Goal: Communication & Community: Answer question/provide support

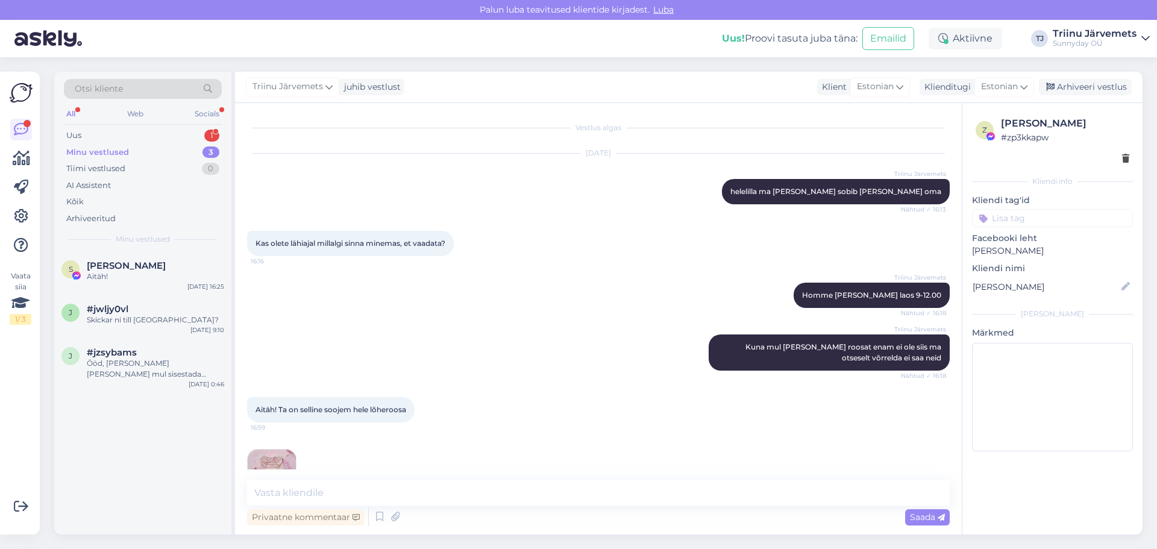
scroll to position [6073, 0]
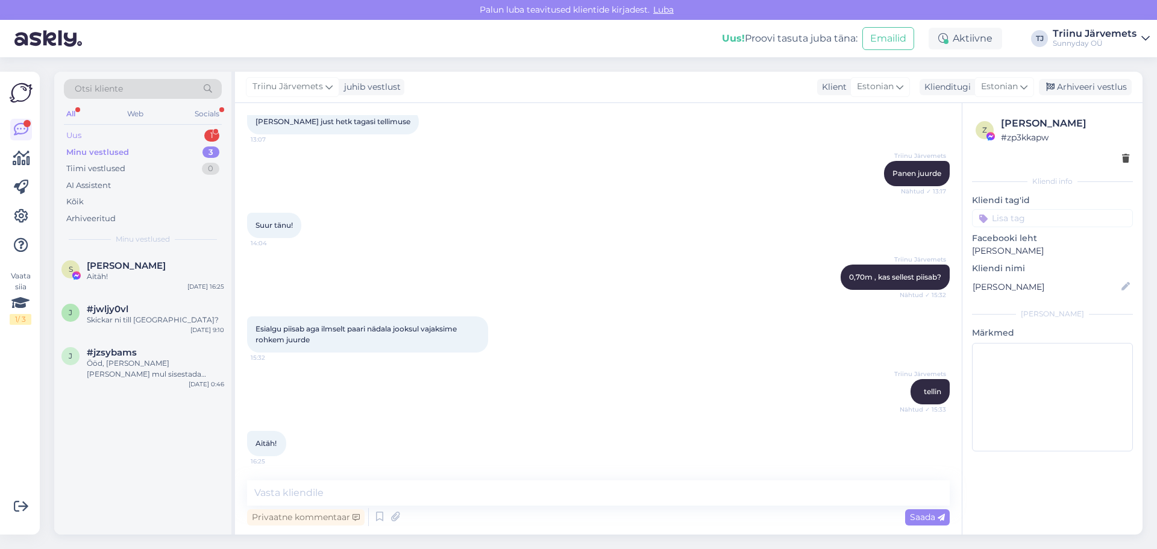
click at [84, 129] on div "Uus 1" at bounding box center [143, 135] width 158 height 17
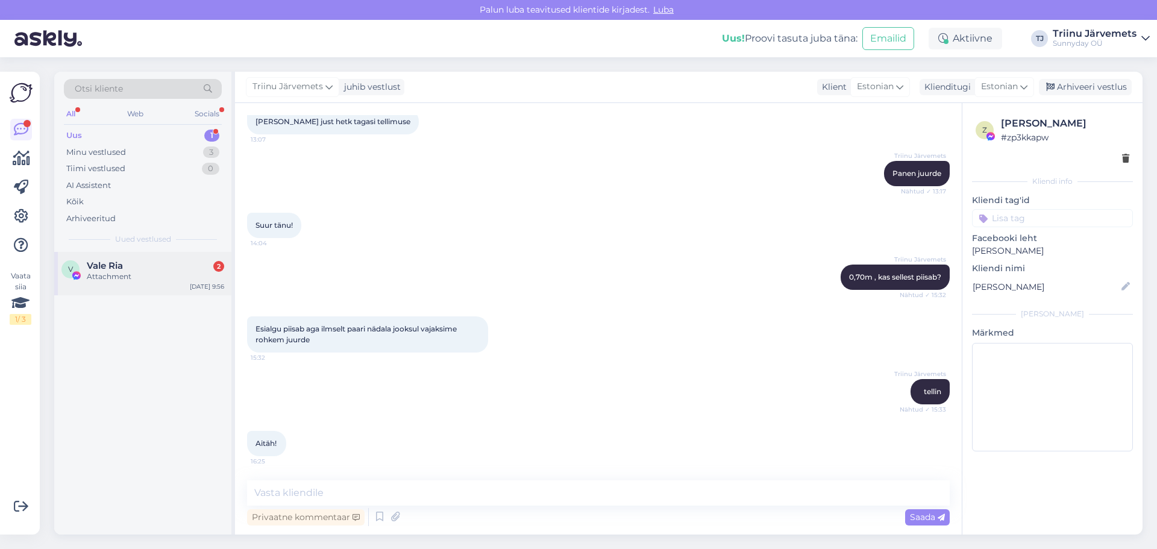
click at [106, 274] on div "Attachment" at bounding box center [155, 276] width 137 height 11
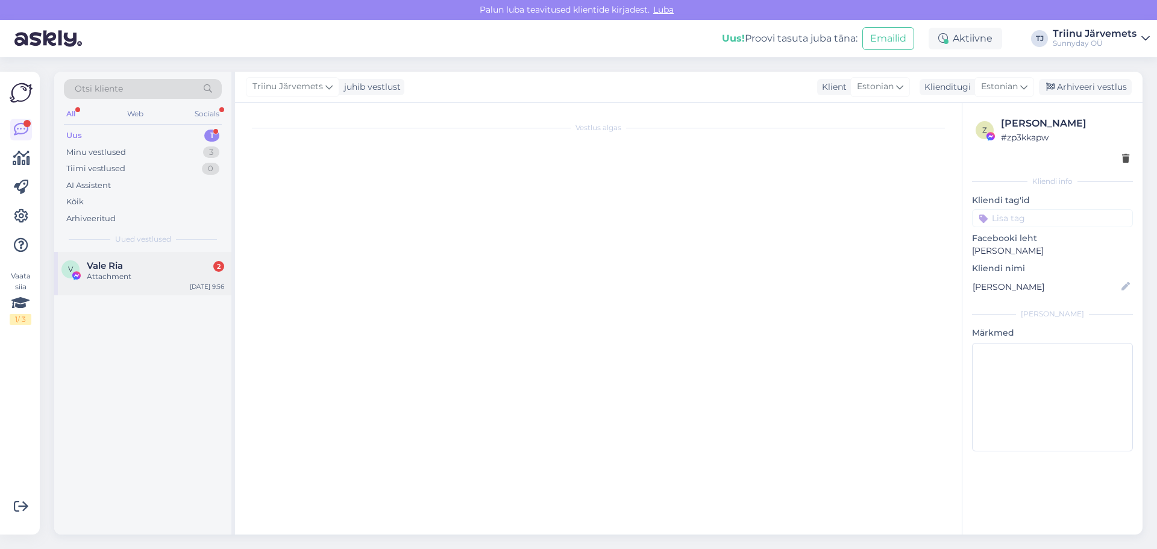
scroll to position [0, 0]
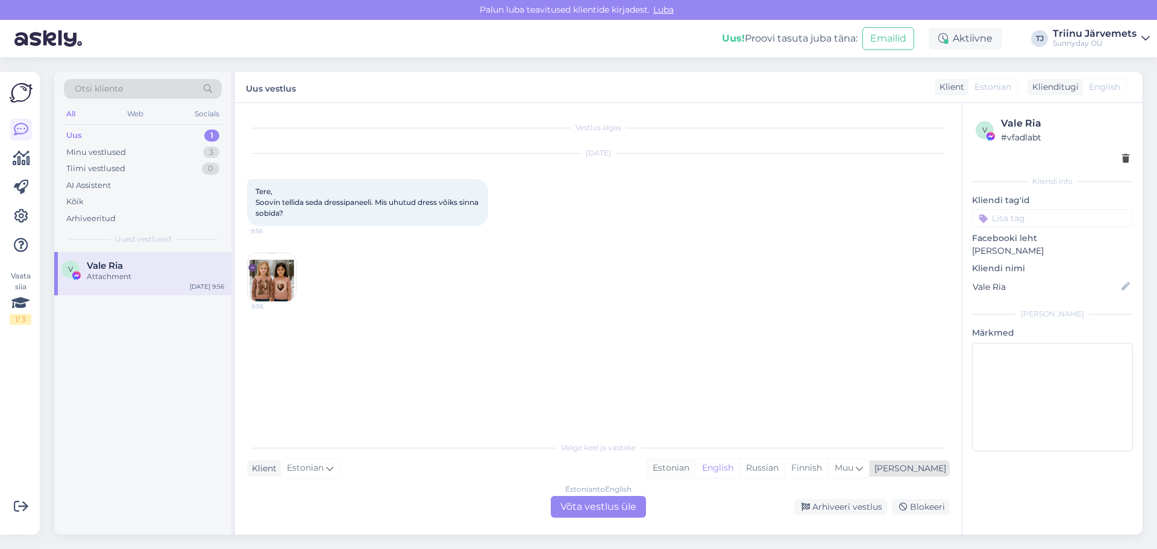
click at [696, 470] on div "Estonian" at bounding box center [671, 468] width 49 height 18
click at [624, 500] on div "Estonian to Estonian Võta vestlus üle" at bounding box center [598, 507] width 95 height 22
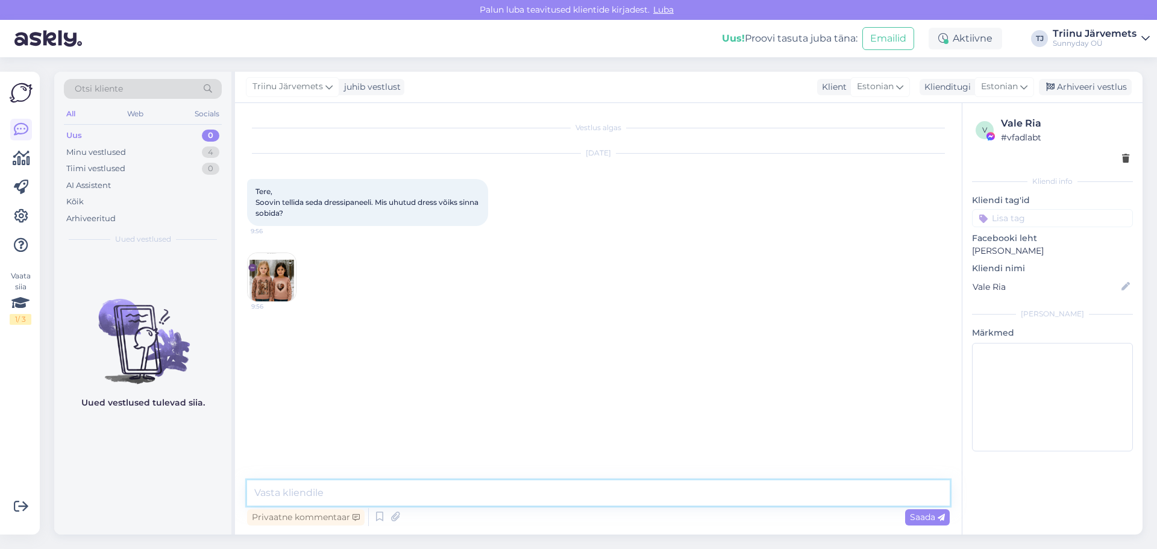
click at [356, 484] on textarea at bounding box center [598, 492] width 703 height 25
type textarea "terevaa"
type textarea "t"
type textarea "kohe vaatame"
type textarea "beeži midagi? või [PERSON_NAME]"
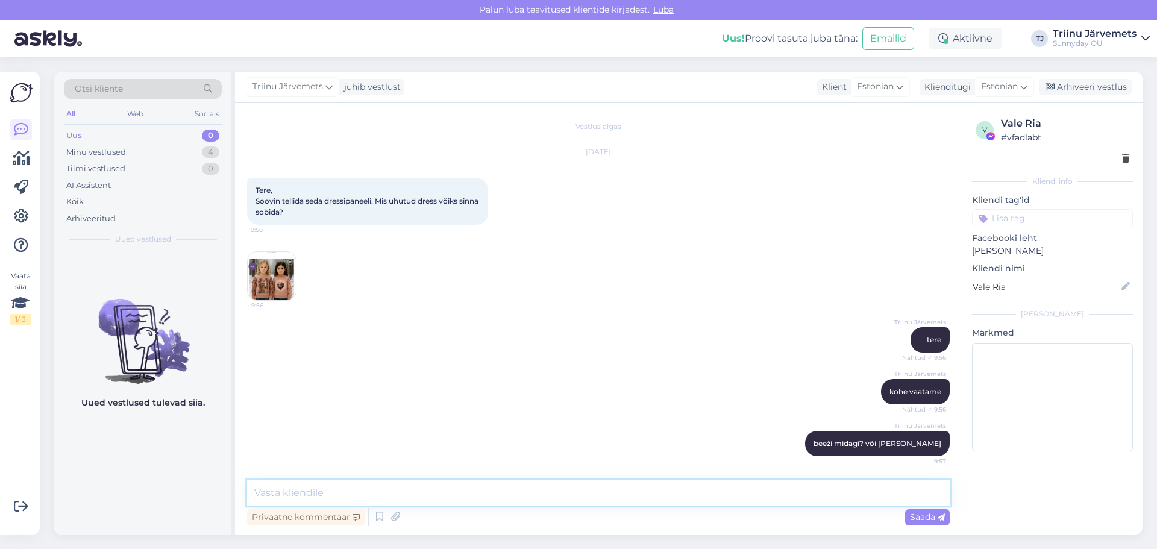
scroll to position [77, 0]
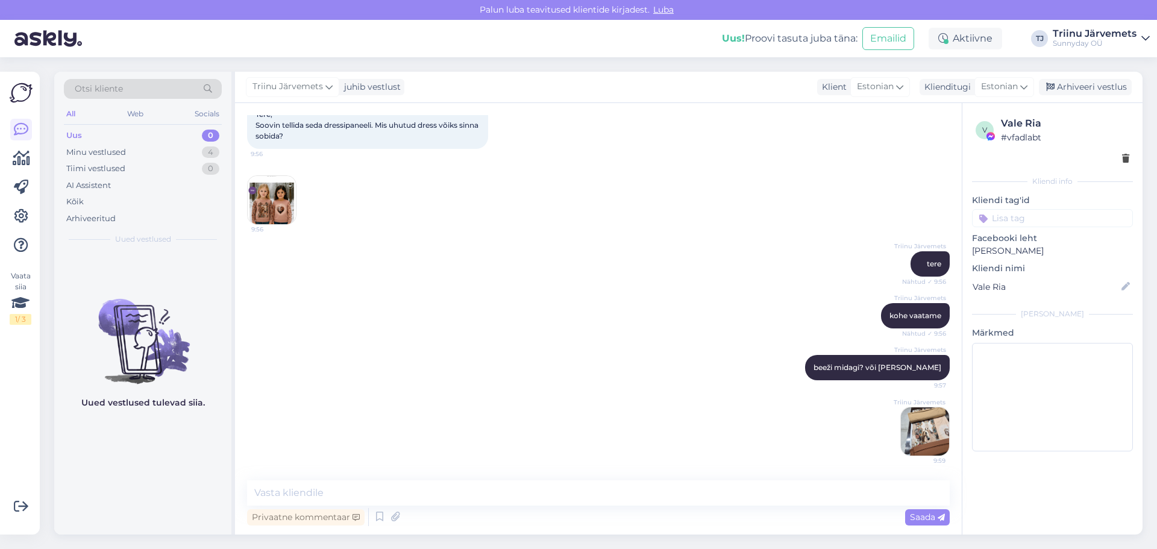
click at [257, 200] on img at bounding box center [272, 200] width 48 height 48
click at [930, 441] on img at bounding box center [925, 431] width 48 height 48
click at [251, 198] on img at bounding box center [272, 200] width 48 height 48
click at [384, 494] on textarea at bounding box center [598, 492] width 703 height 25
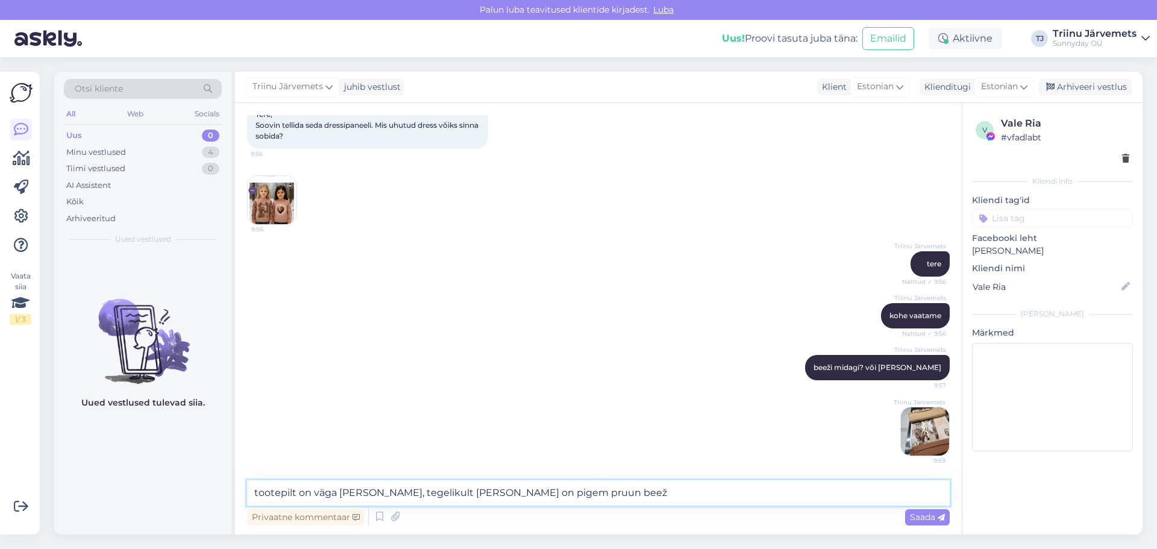
type textarea "tootepilt on väga [PERSON_NAME], tegelikult [PERSON_NAME] on pigem pruun beež"
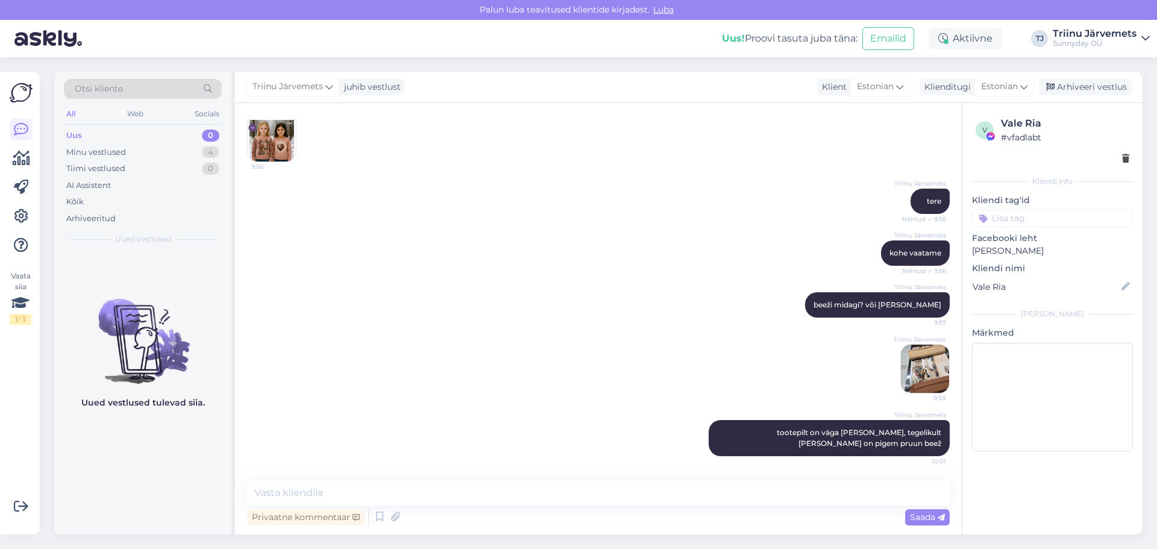
click at [282, 149] on img at bounding box center [272, 137] width 48 height 48
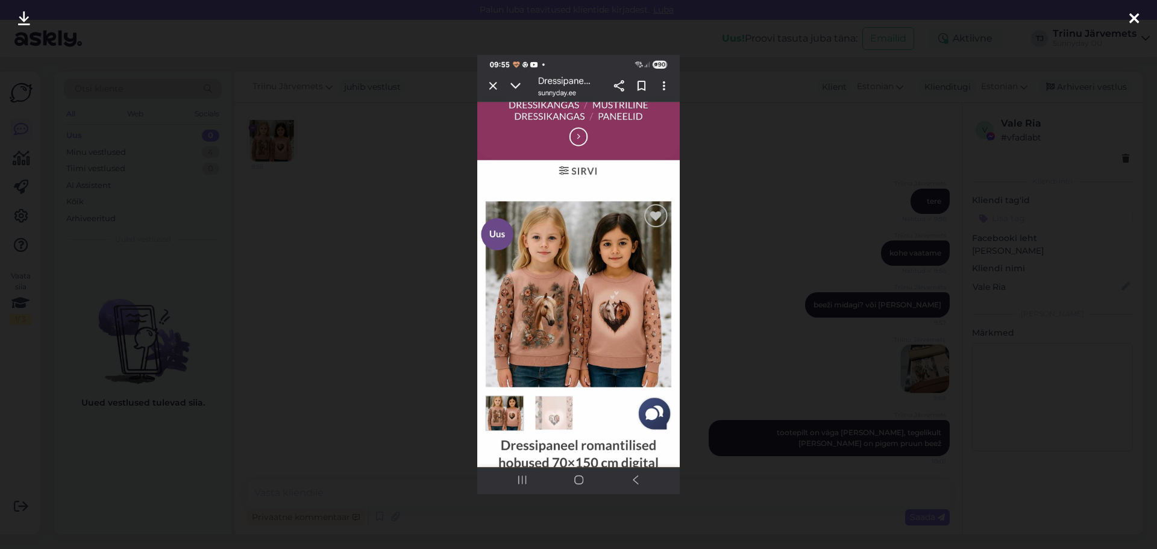
click at [1132, 16] on icon at bounding box center [1135, 19] width 10 height 16
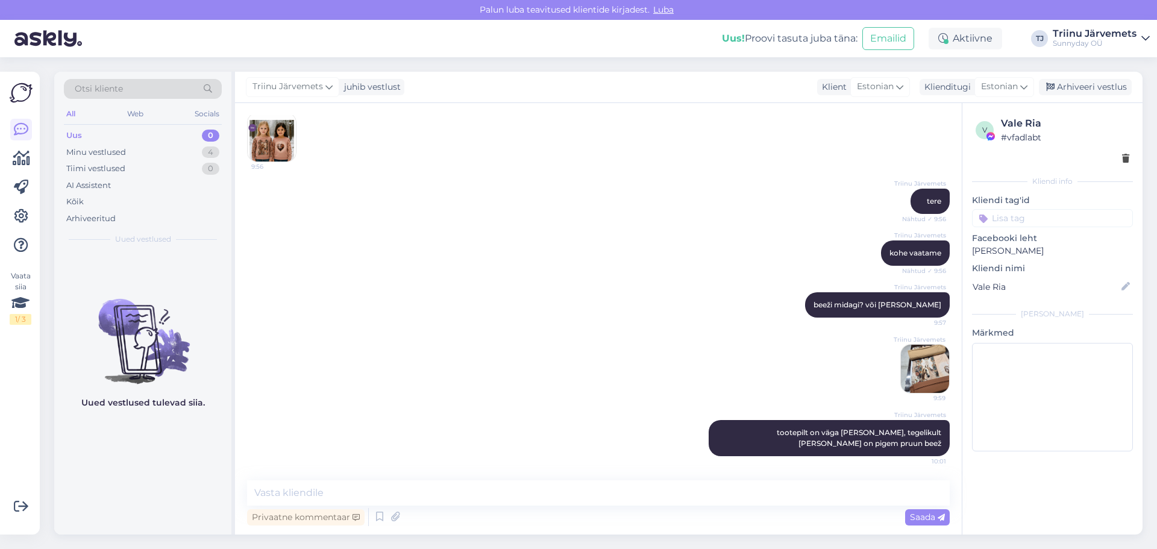
click at [927, 382] on img at bounding box center [925, 369] width 48 height 48
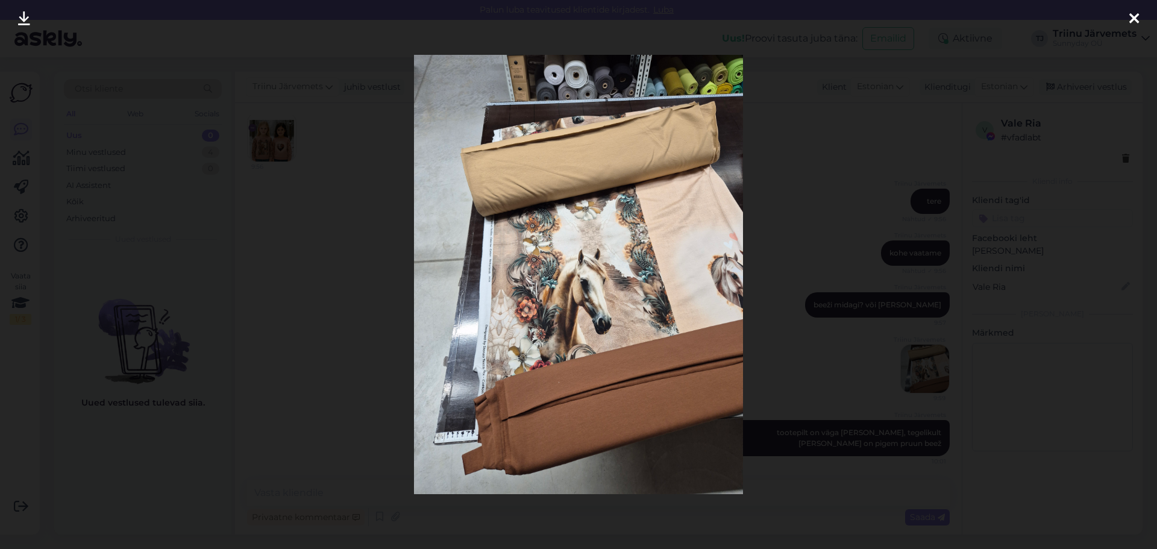
click at [1140, 18] on div at bounding box center [1134, 19] width 24 height 38
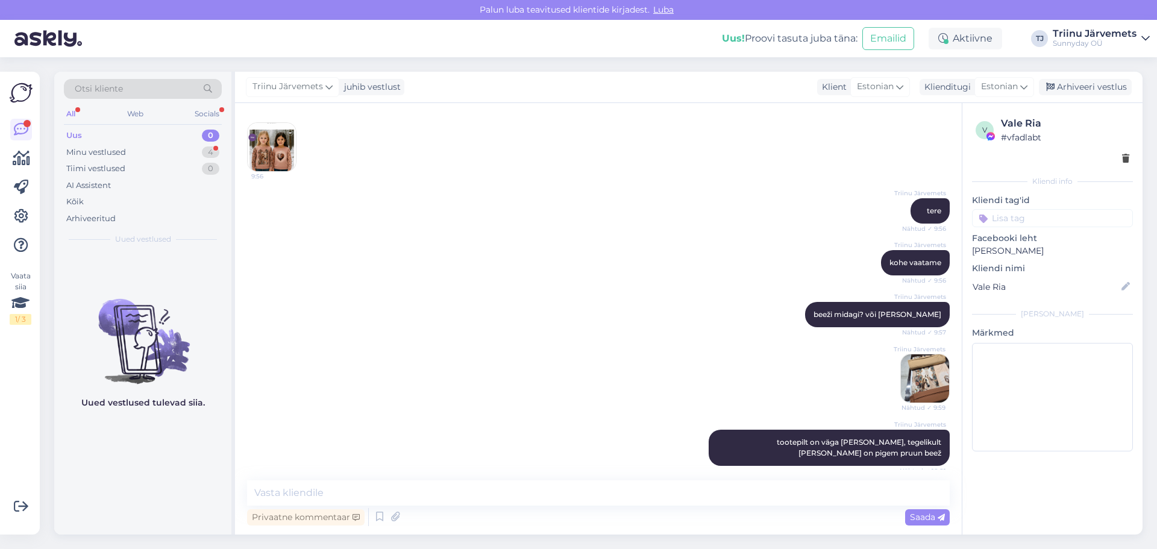
scroll to position [131, 0]
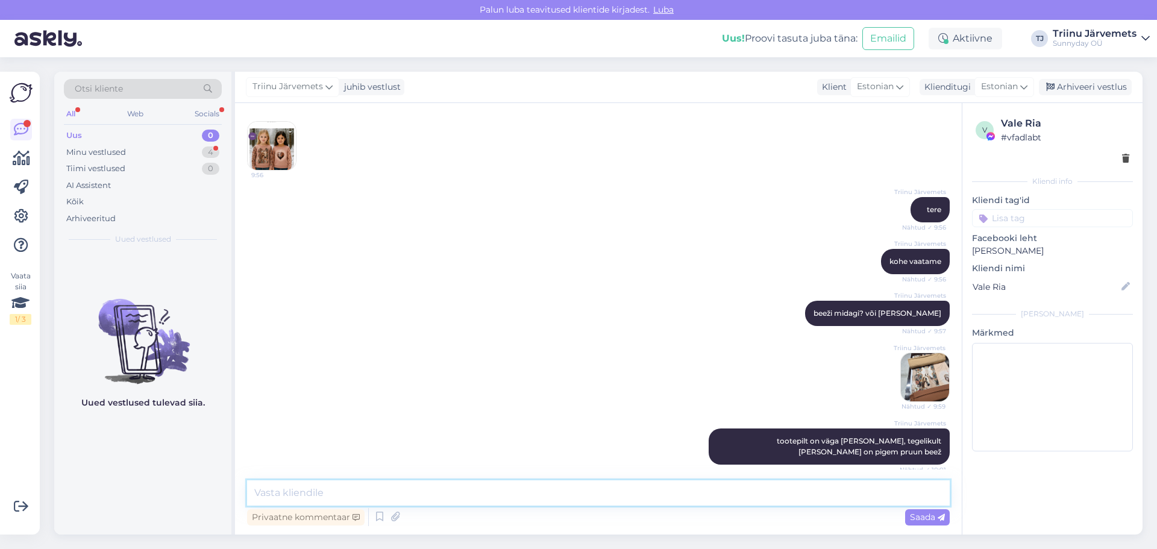
click at [450, 494] on textarea at bounding box center [598, 492] width 703 height 25
paste textarea "[URL][DOMAIN_NAME]"
type textarea "[URL][DOMAIN_NAME]"
click at [932, 523] on div "Saada" at bounding box center [927, 517] width 45 height 16
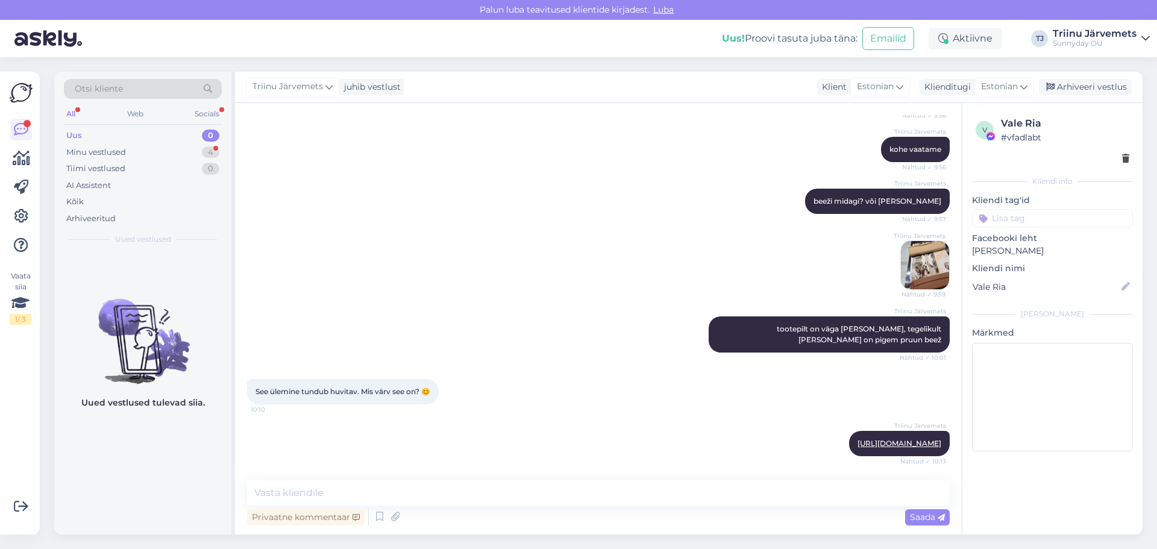
scroll to position [423, 0]
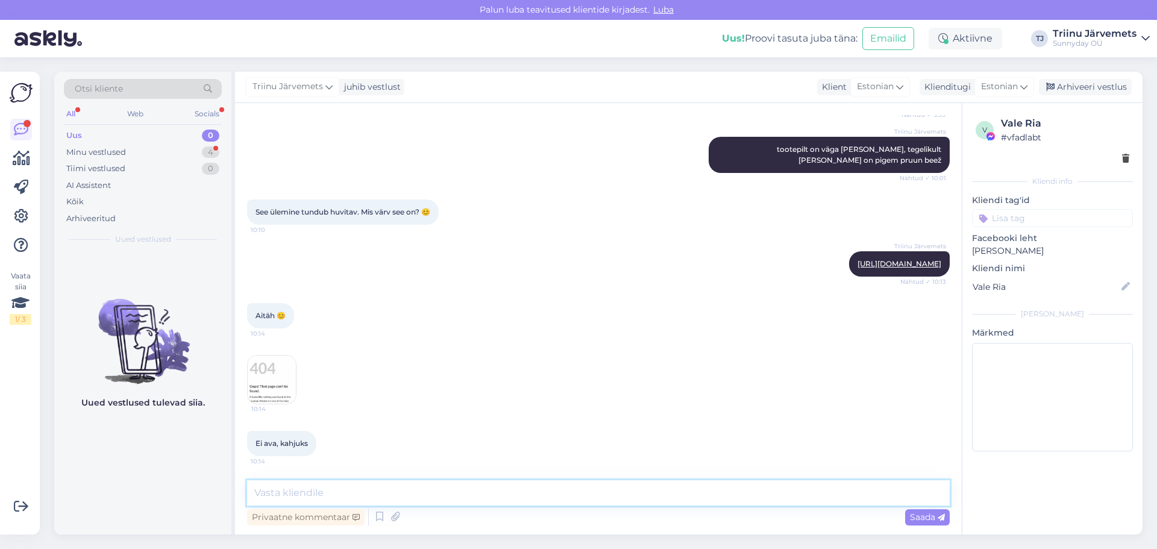
click at [351, 499] on textarea at bounding box center [598, 492] width 703 height 25
type textarea "proovi palun uuesti :)"
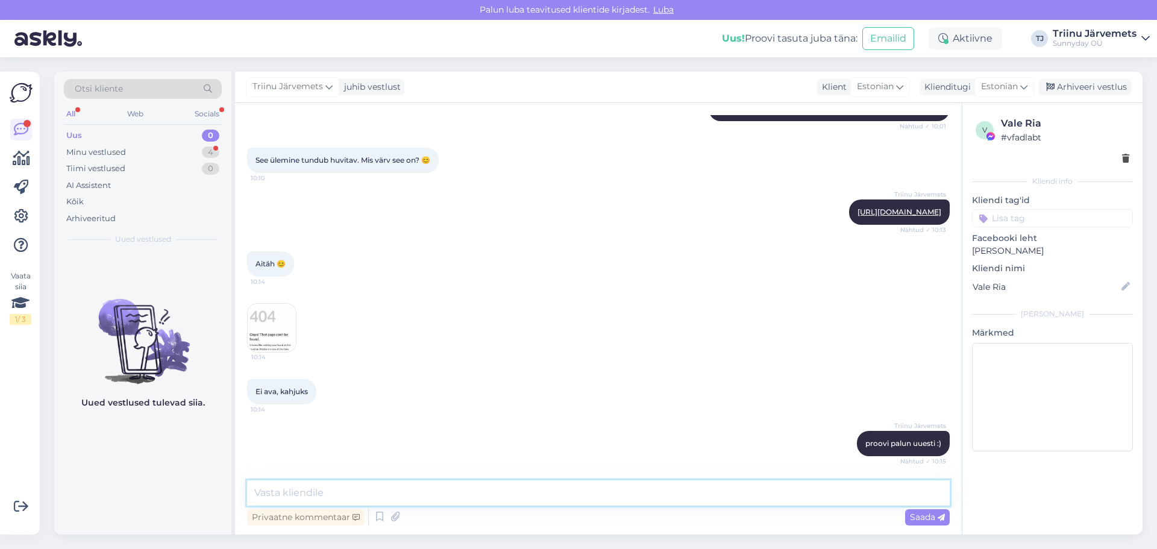
scroll to position [527, 0]
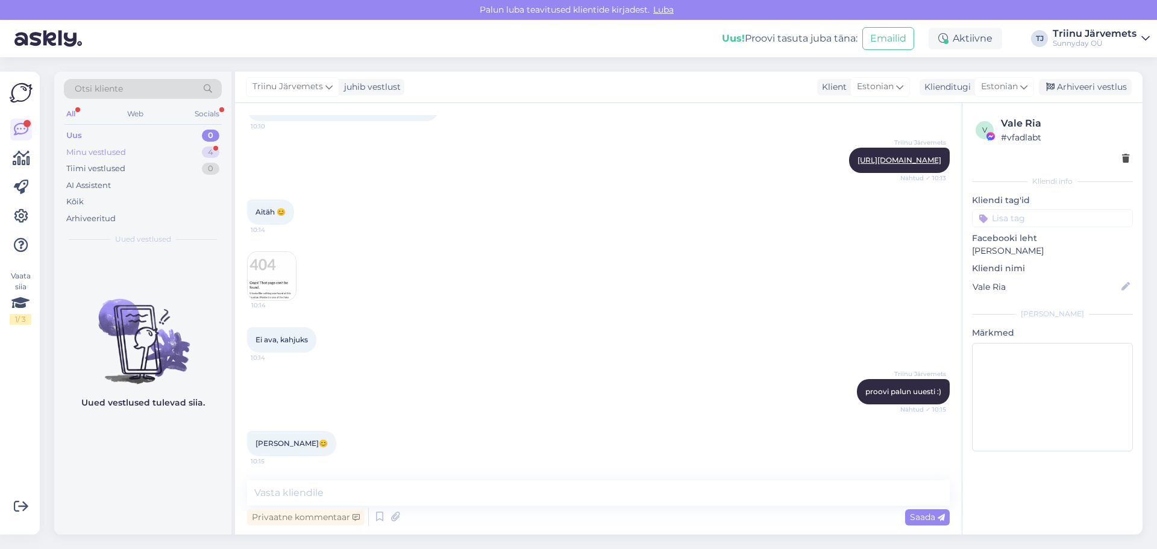
click at [80, 151] on div "Minu vestlused" at bounding box center [96, 152] width 60 height 12
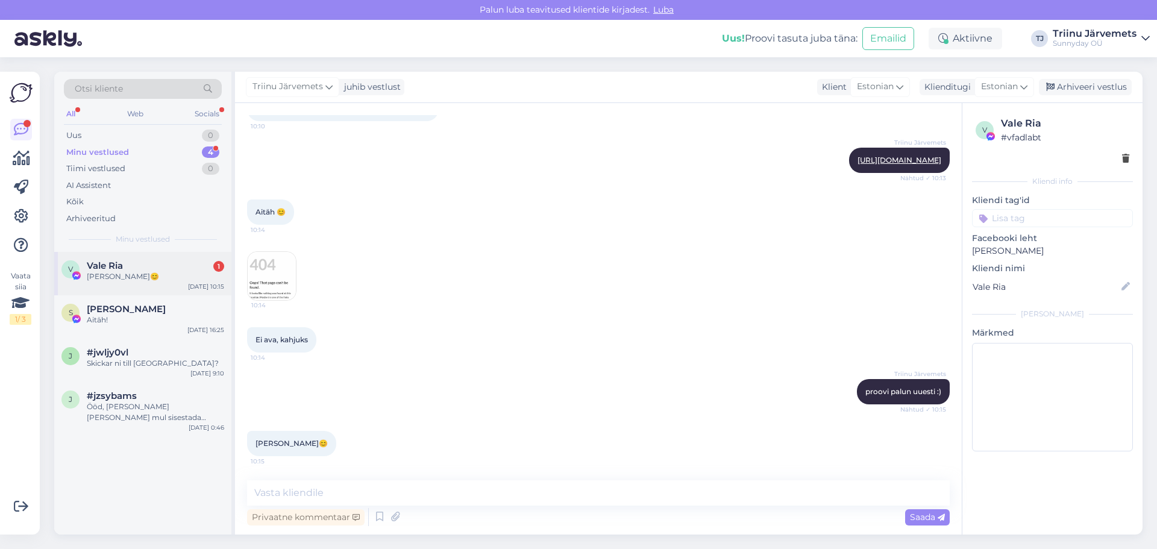
click at [146, 272] on div "[PERSON_NAME]😊" at bounding box center [155, 276] width 137 height 11
